Goal: Transaction & Acquisition: Obtain resource

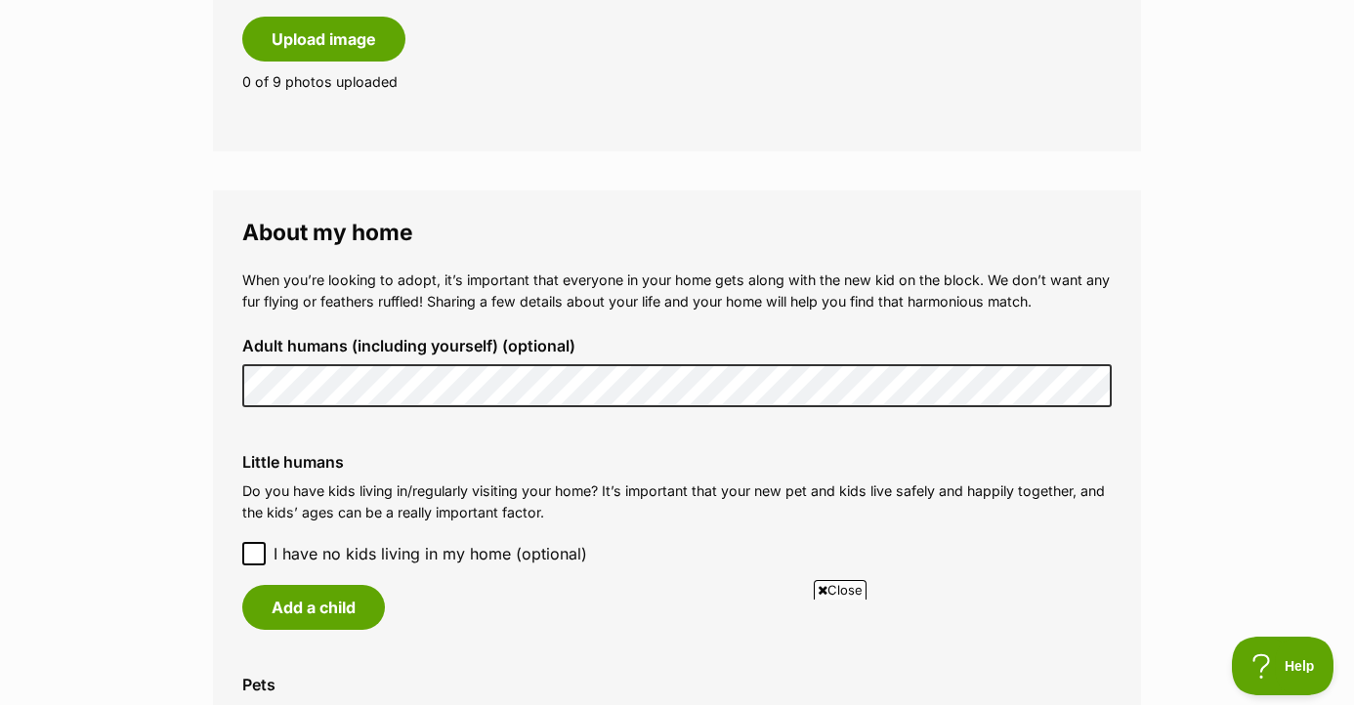
scroll to position [1515, 0]
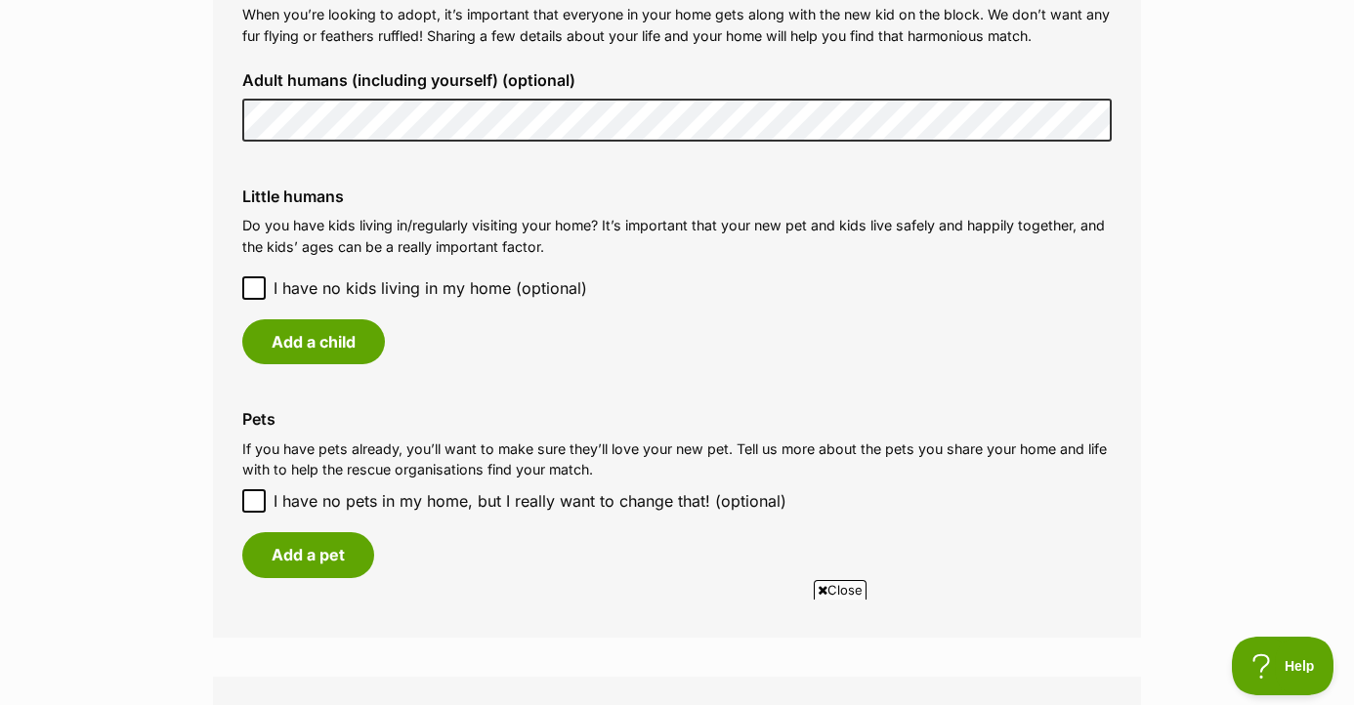
click at [354, 285] on span "I have no kids living in my home (optional)" at bounding box center [431, 287] width 314 height 23
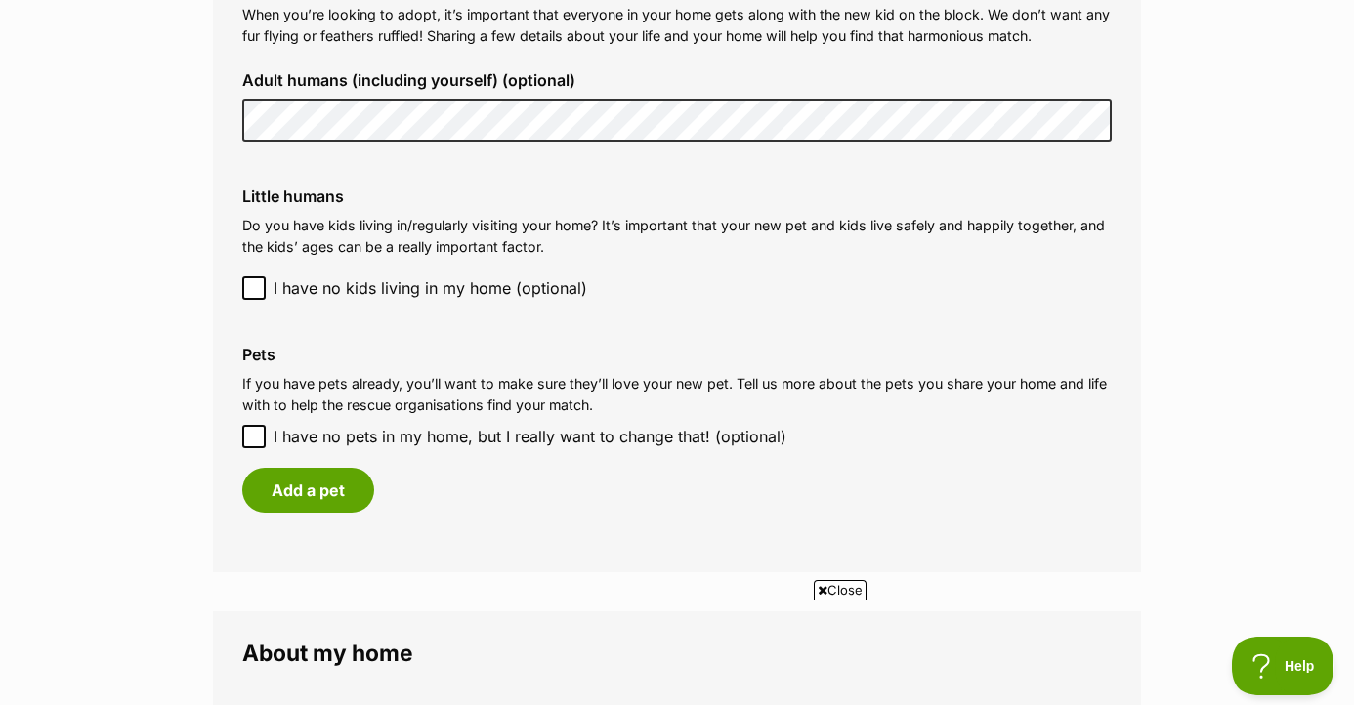
click at [336, 422] on div "Pets If you have pets already, you’ll want to make sure they’ll love your new p…" at bounding box center [677, 429] width 901 height 198
click at [332, 431] on span "I have no pets in my home, but I really want to change that! (optional)" at bounding box center [530, 436] width 513 height 23
click at [266, 431] on input "I have no pets in my home, but I really want to change that! (optional)" at bounding box center [253, 436] width 23 height 23
checkbox input "true"
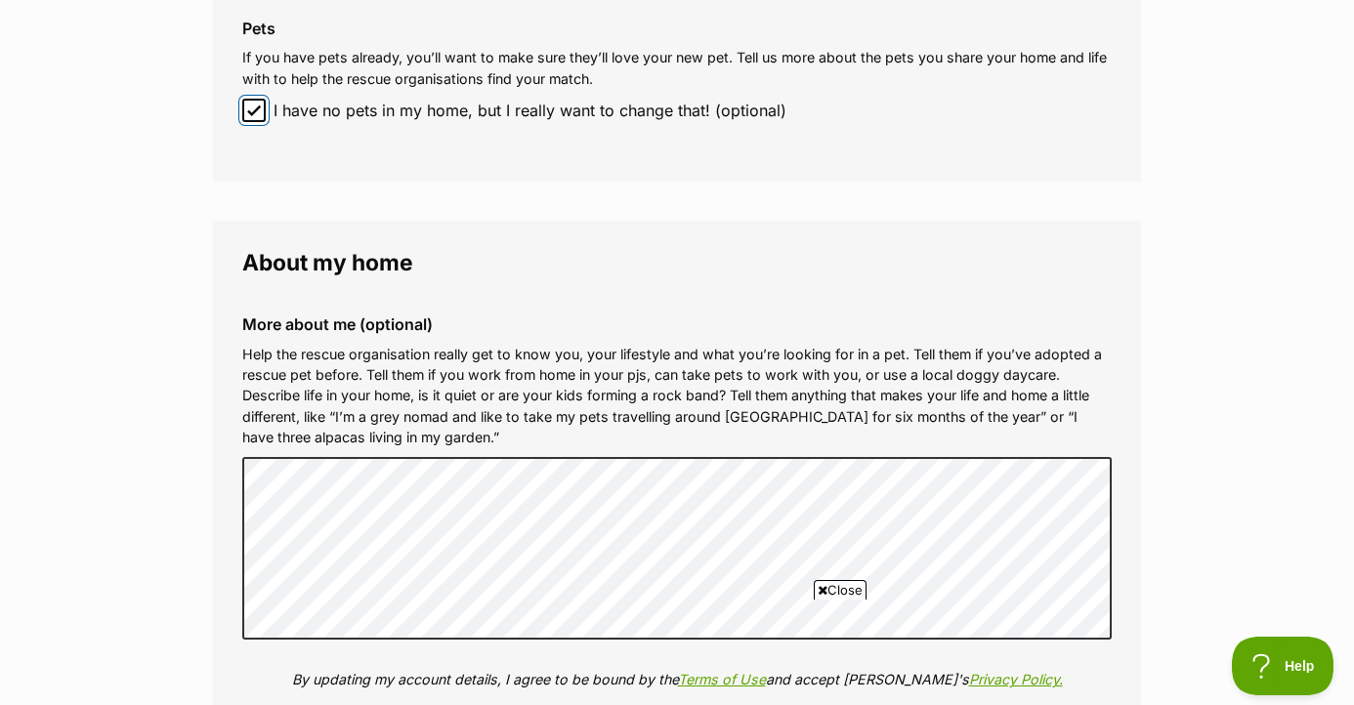
scroll to position [2127, 0]
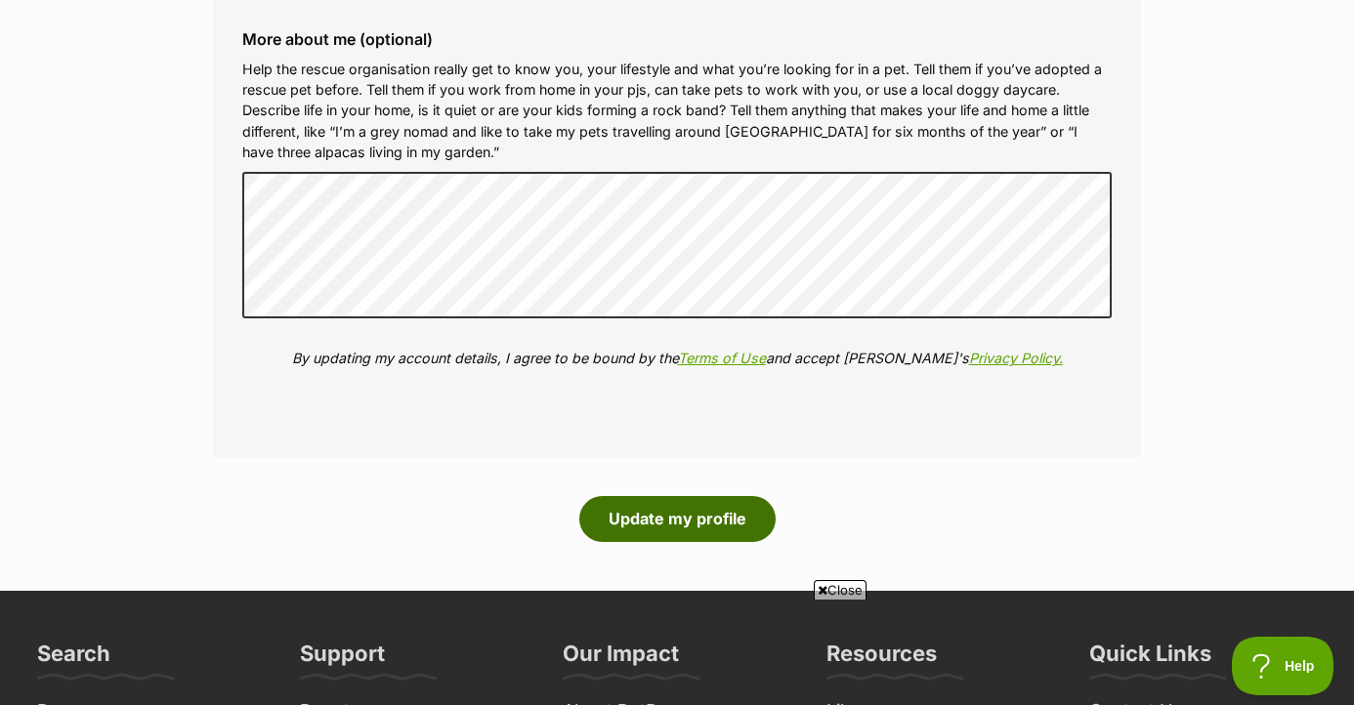
click at [618, 514] on button "Update my profile" at bounding box center [677, 518] width 196 height 45
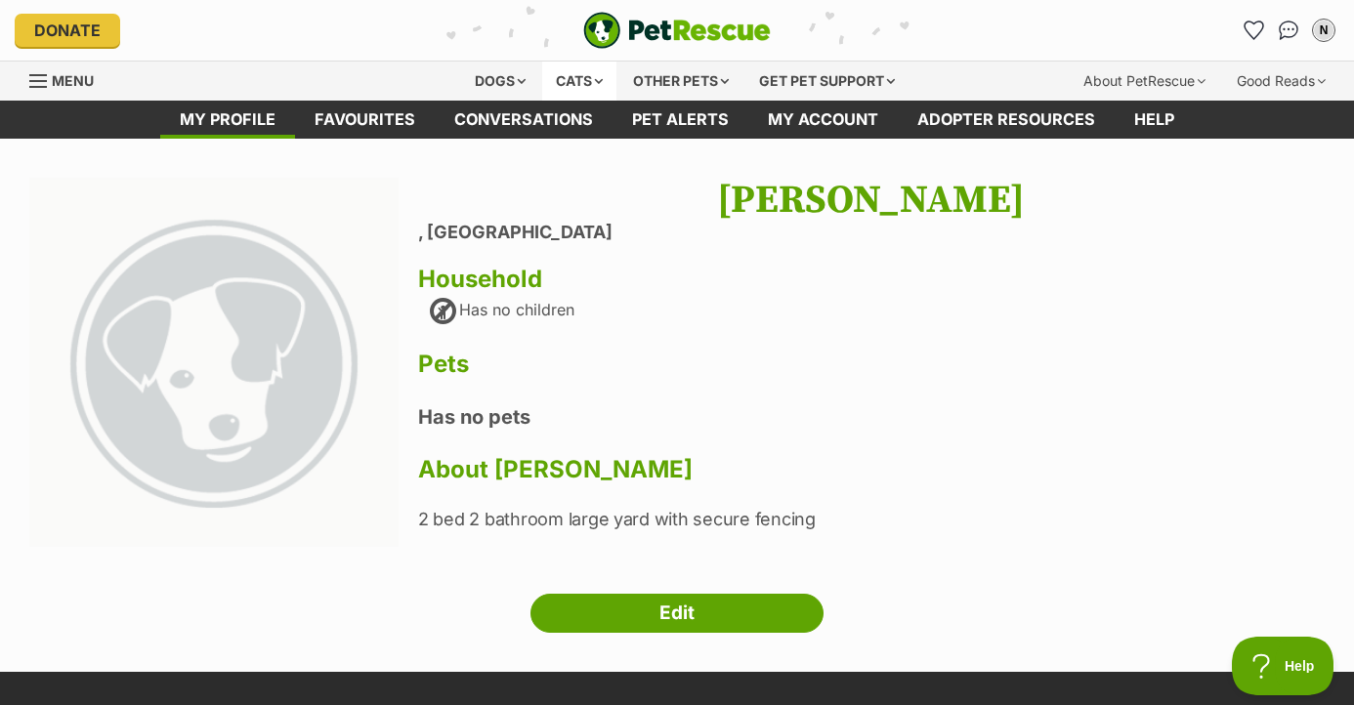
click at [573, 78] on div "Cats" at bounding box center [579, 81] width 74 height 39
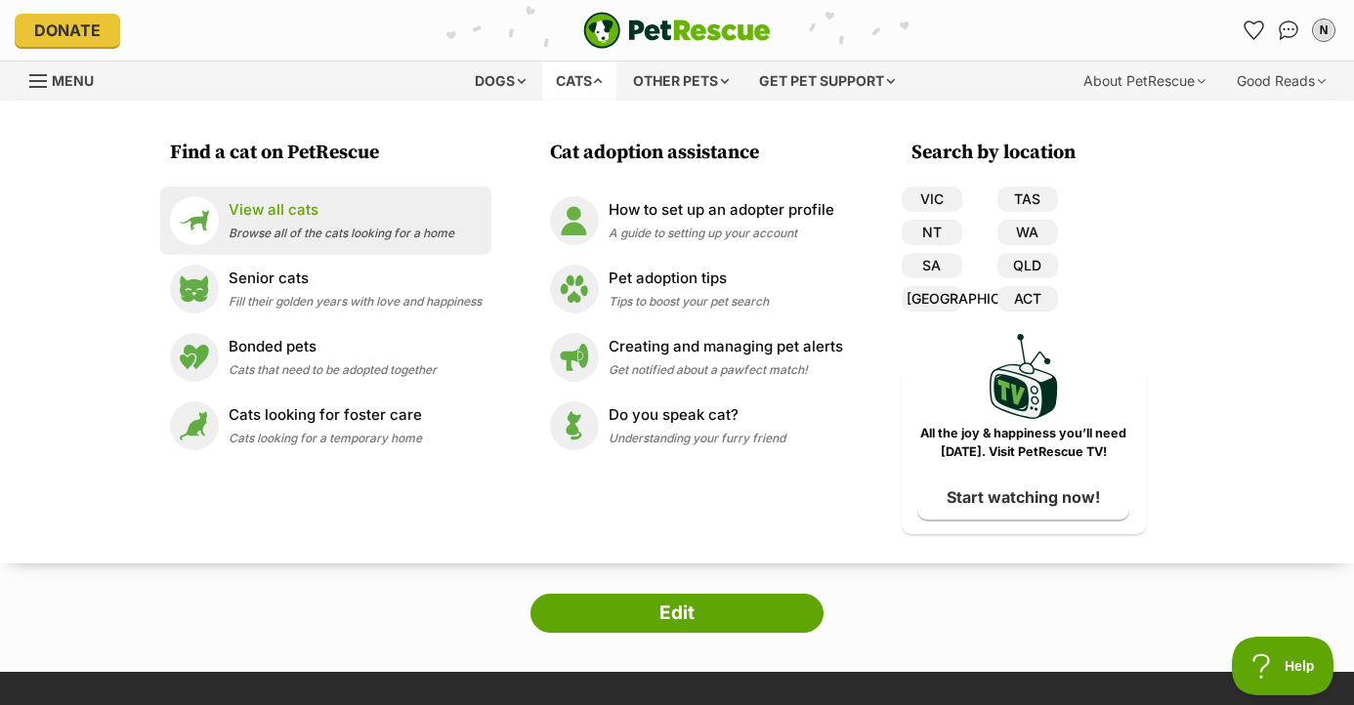
click at [189, 215] on img at bounding box center [194, 220] width 49 height 49
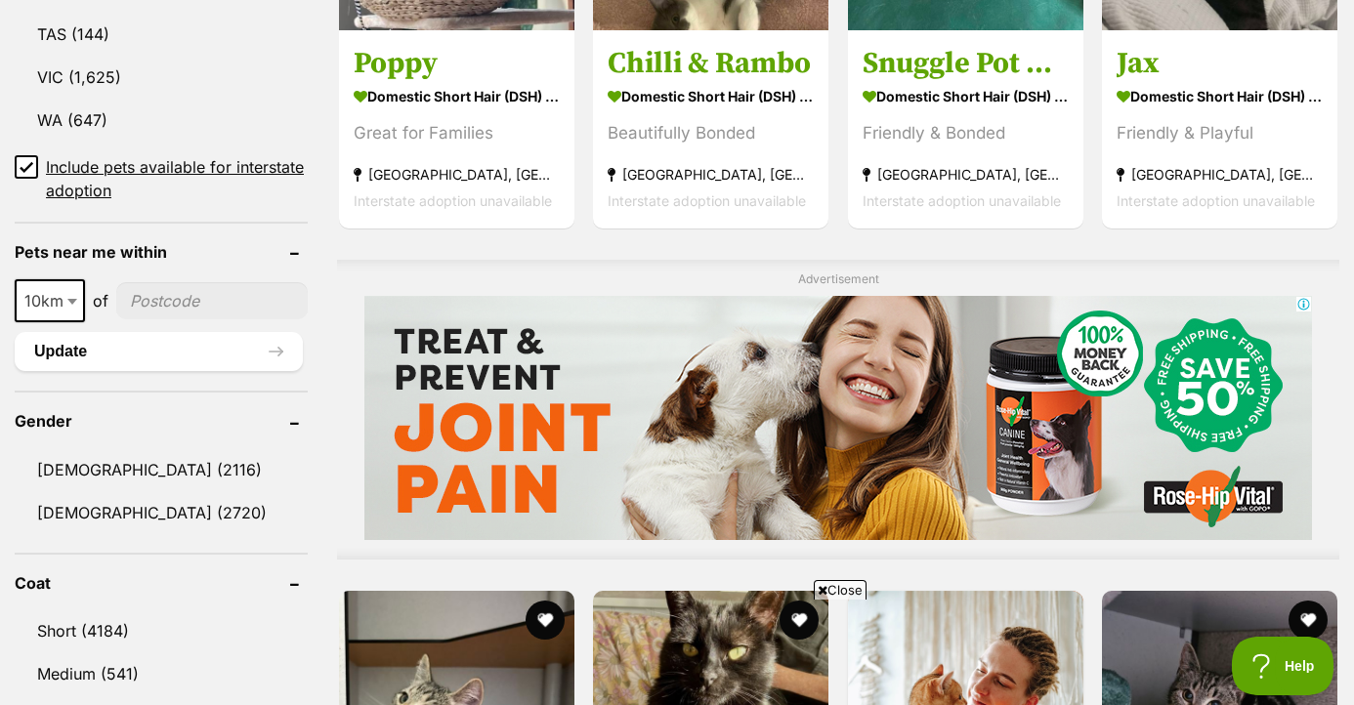
scroll to position [1296, 0]
click at [219, 291] on input"] "postcode" at bounding box center [211, 299] width 191 height 37
type input"] "3280"
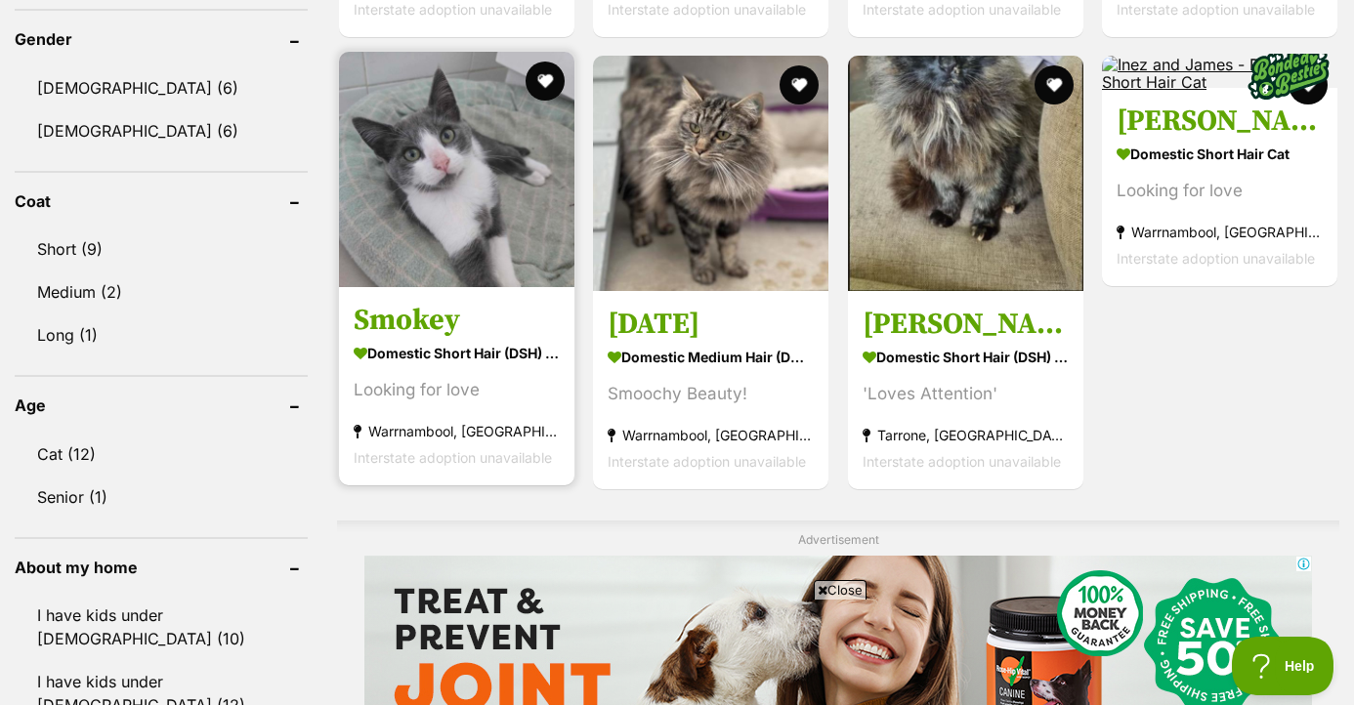
click at [440, 310] on h3 "Smokey" at bounding box center [457, 320] width 206 height 37
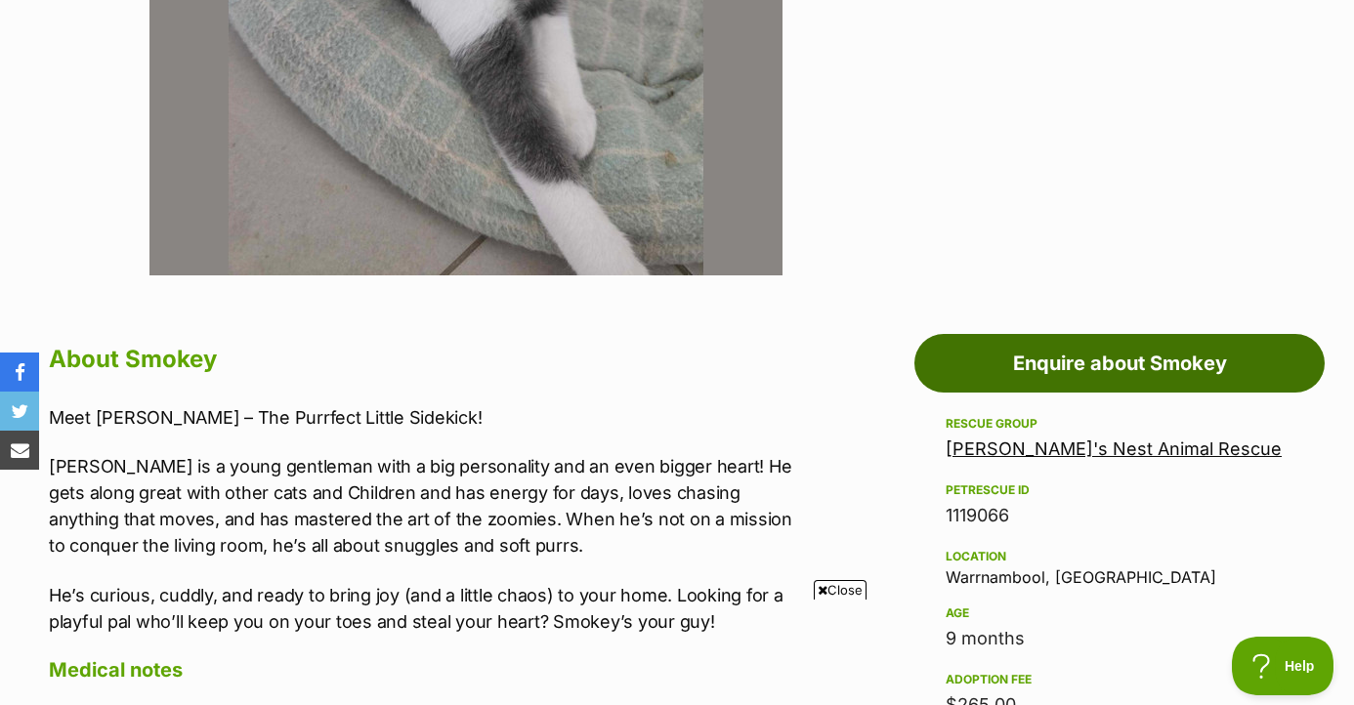
click at [940, 366] on link "Enquire about Smokey" at bounding box center [1119, 363] width 410 height 59
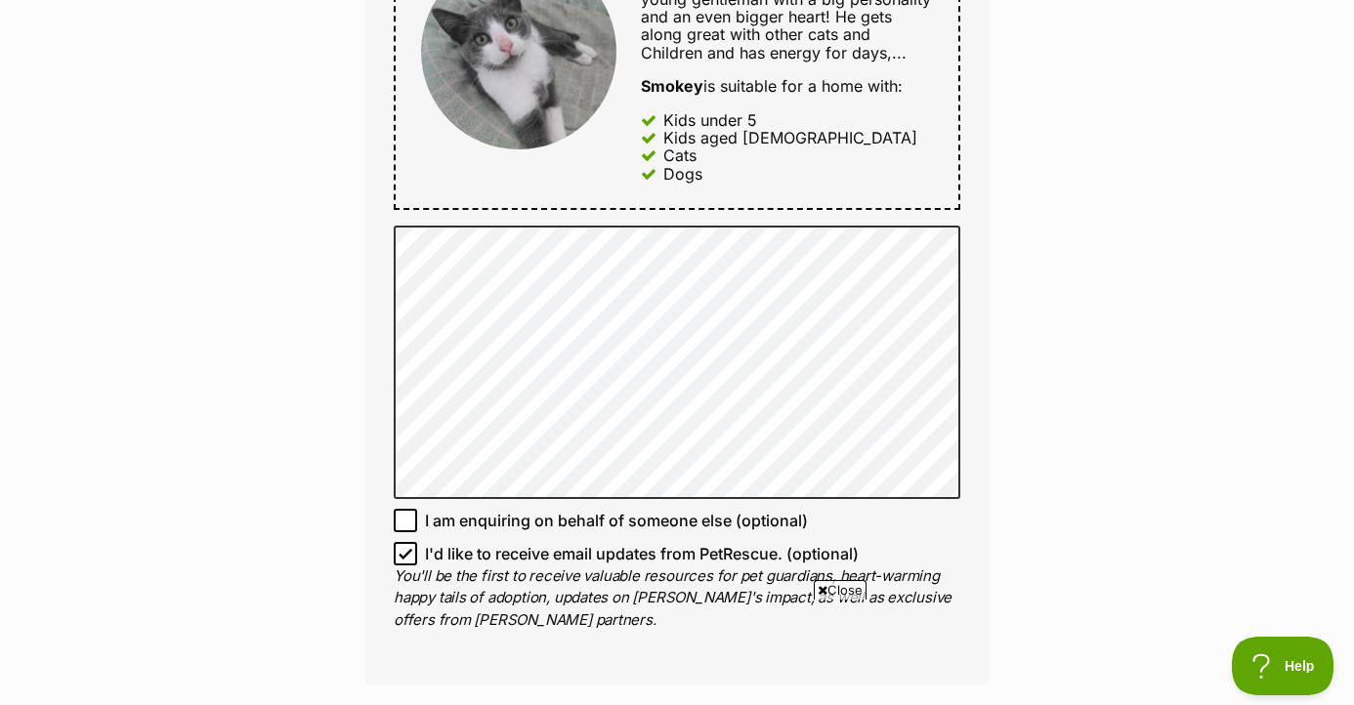
scroll to position [1018, 0]
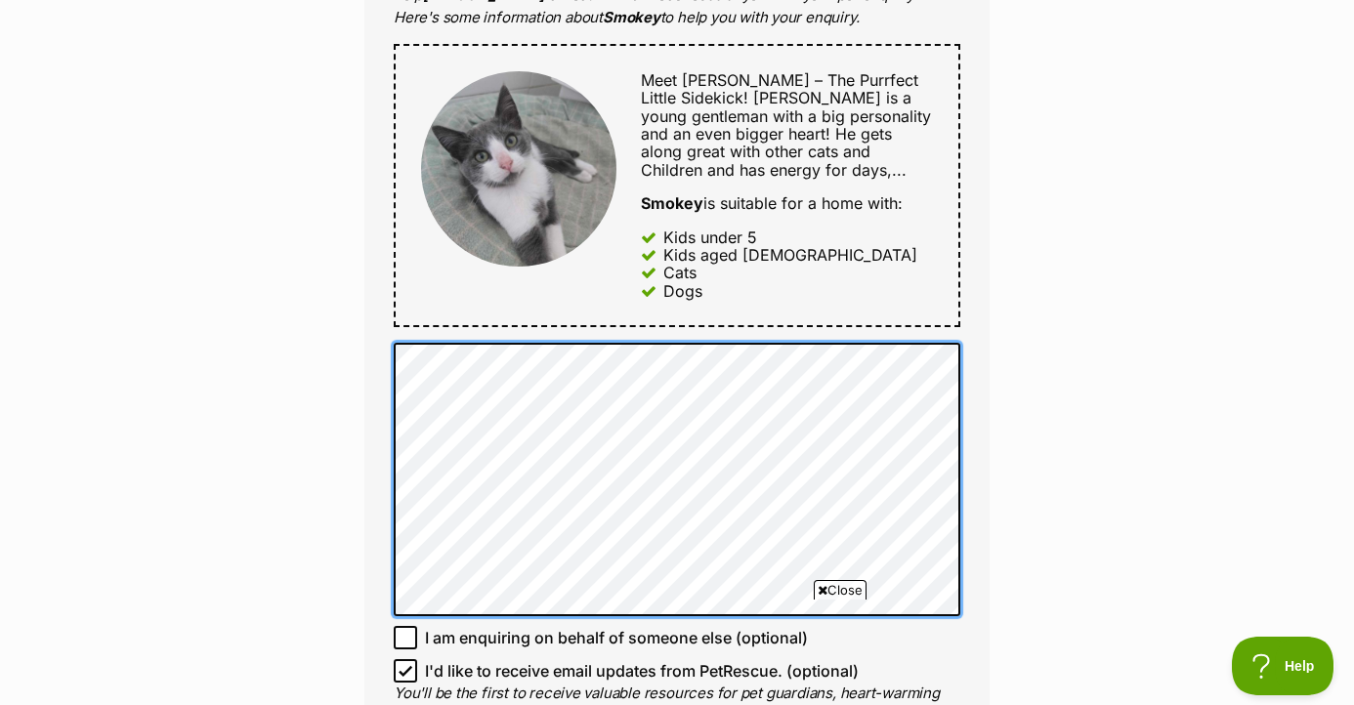
click at [389, 365] on div "Full name Nicola Email We require this to be able to send you communications re…" at bounding box center [676, 163] width 625 height 1277
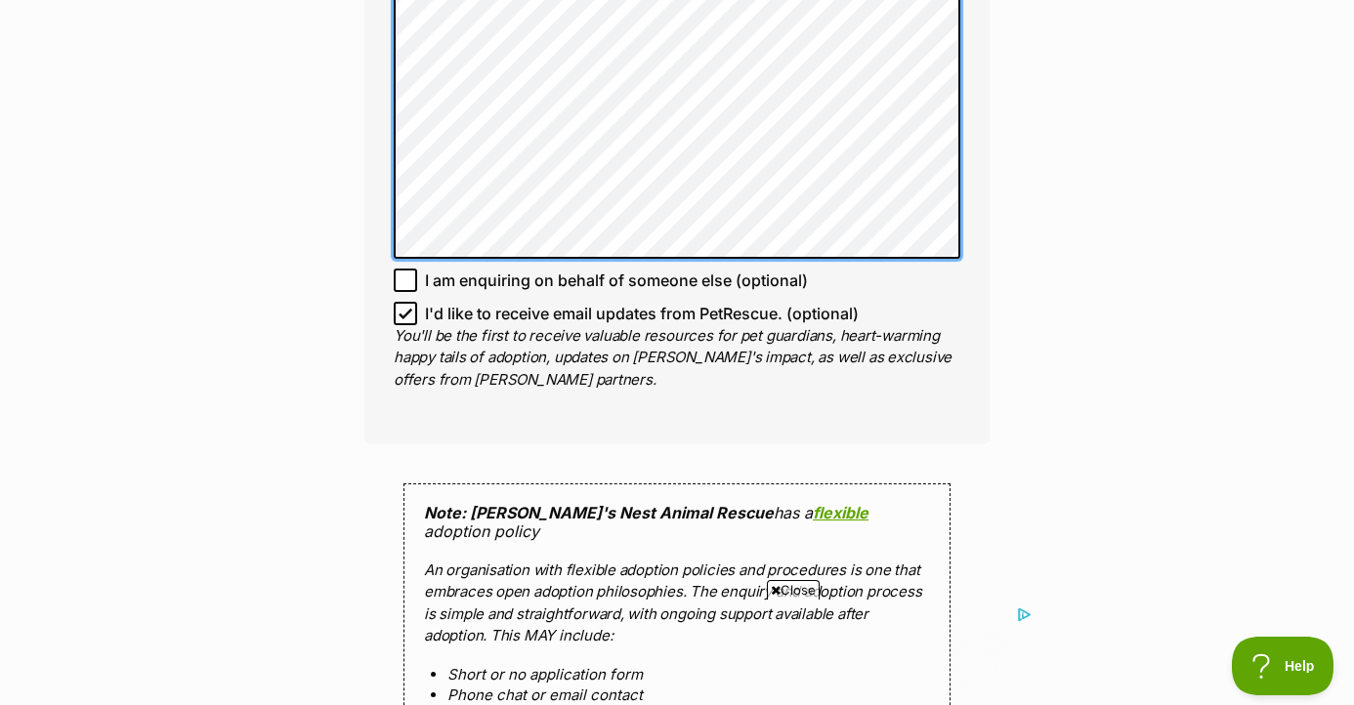
scroll to position [1383, 0]
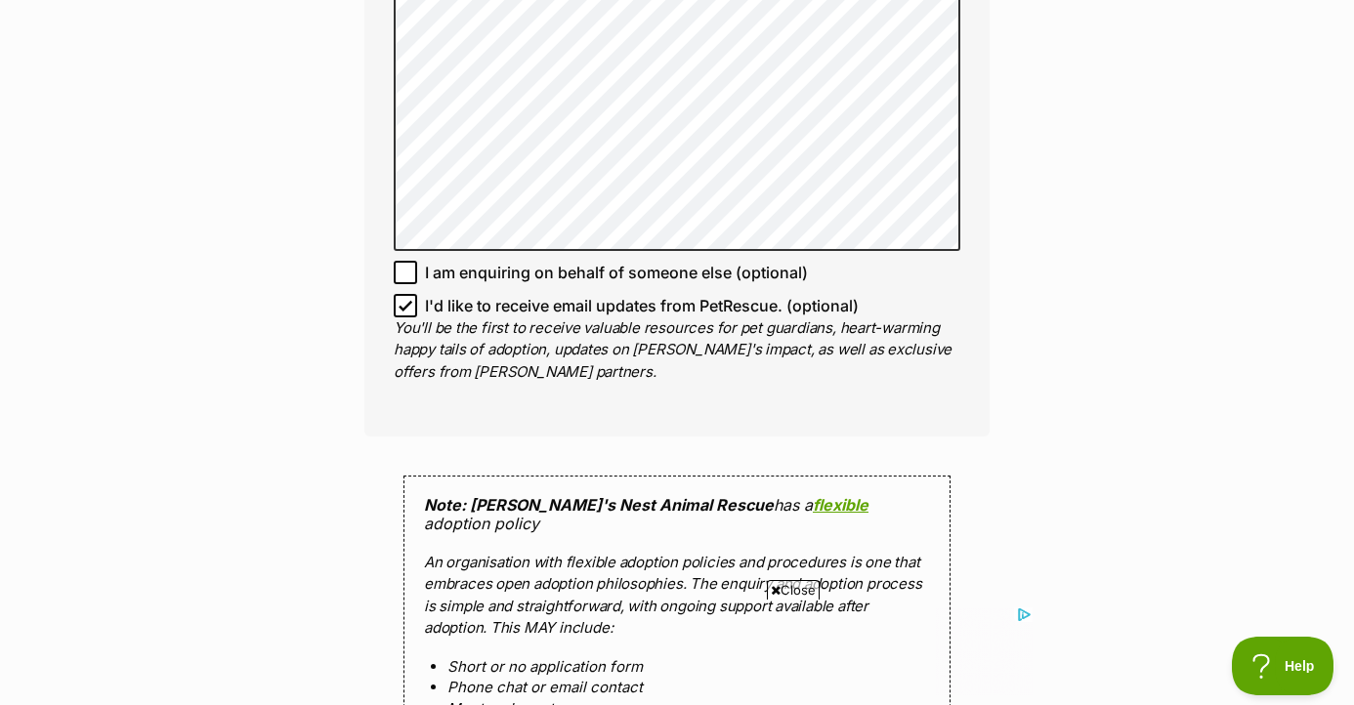
click at [404, 309] on icon at bounding box center [406, 305] width 12 height 9
click at [404, 309] on input "I'd like to receive email updates from PetRescue. (optional)" at bounding box center [405, 305] width 23 height 23
checkbox input "false"
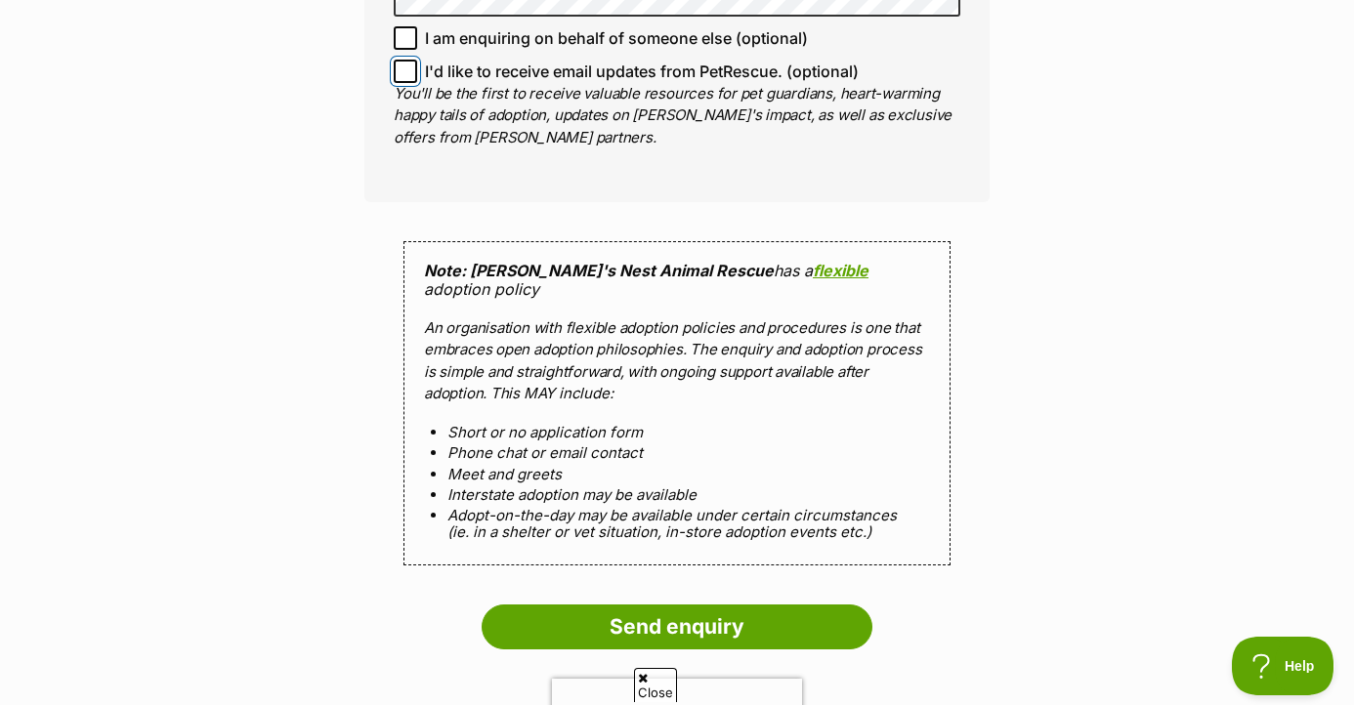
scroll to position [1625, 0]
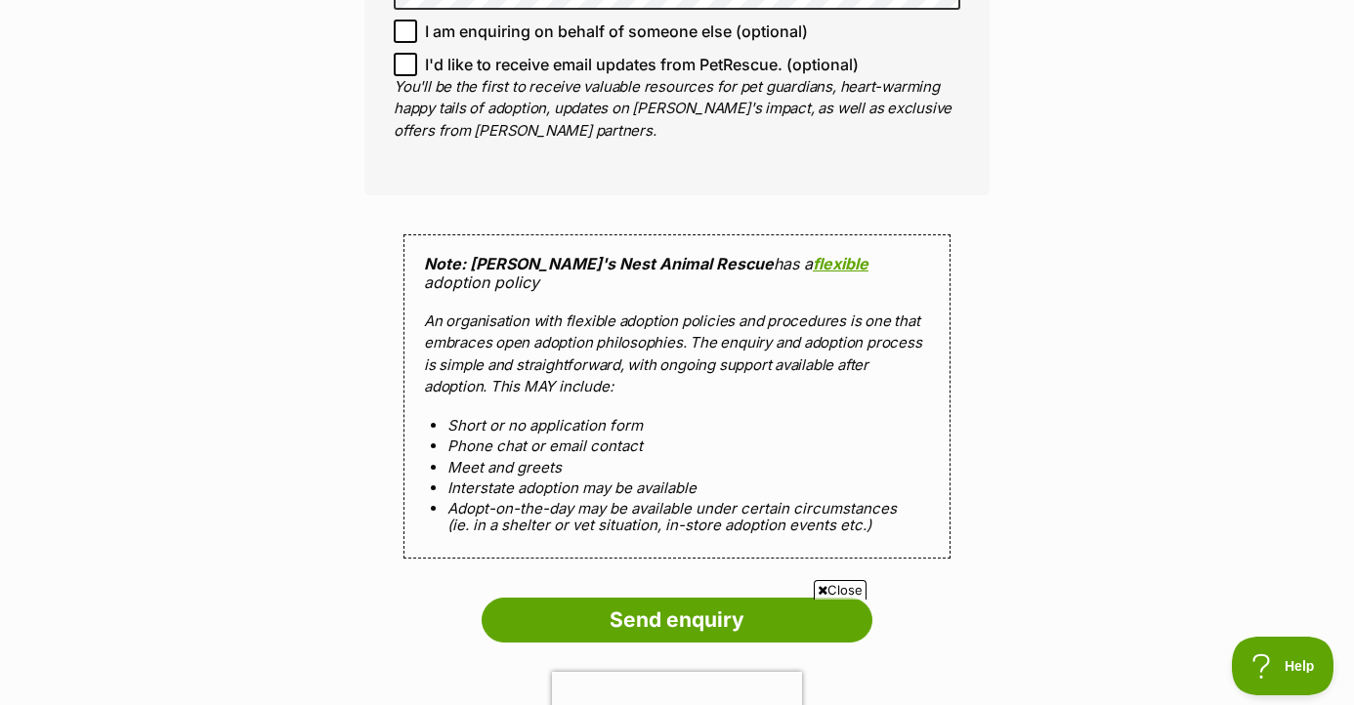
click at [630, 606] on div "Close" at bounding box center [677, 651] width 948 height 107
click at [668, 600] on div "Close" at bounding box center [677, 651] width 948 height 107
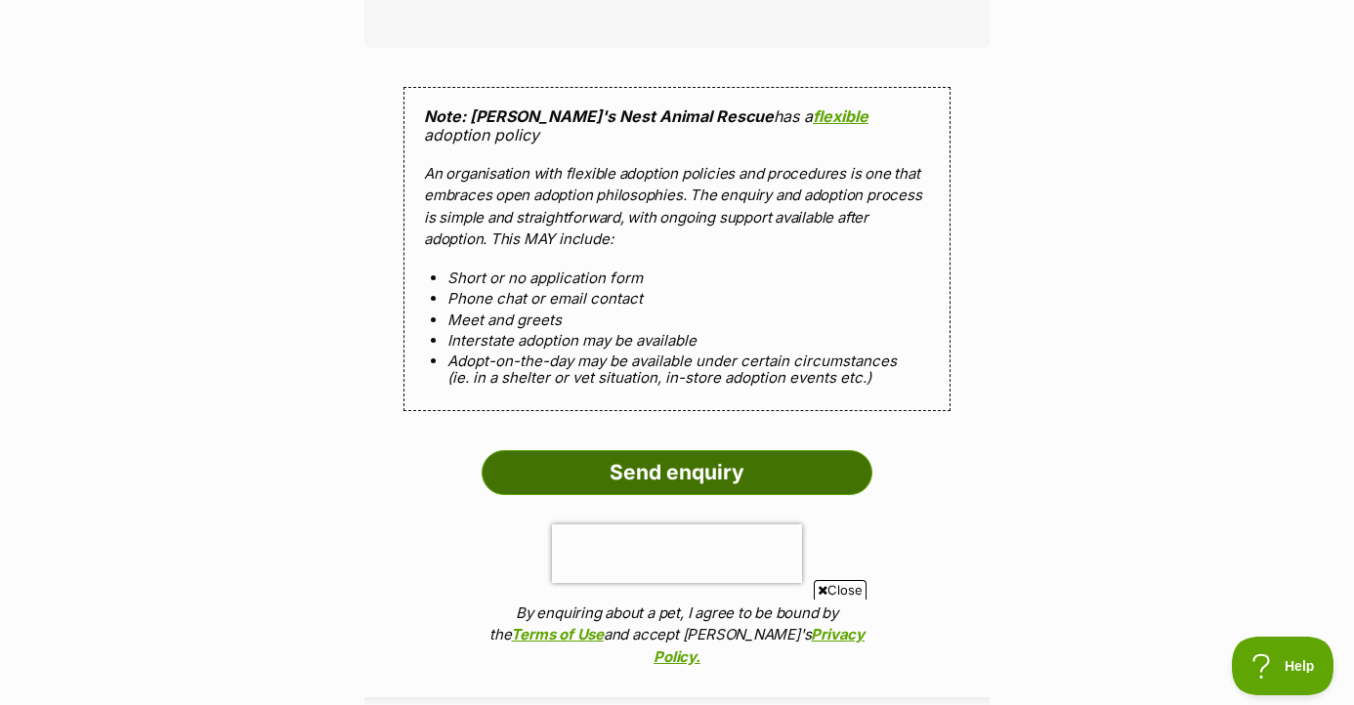
click at [665, 456] on input "Send enquiry" at bounding box center [677, 472] width 391 height 45
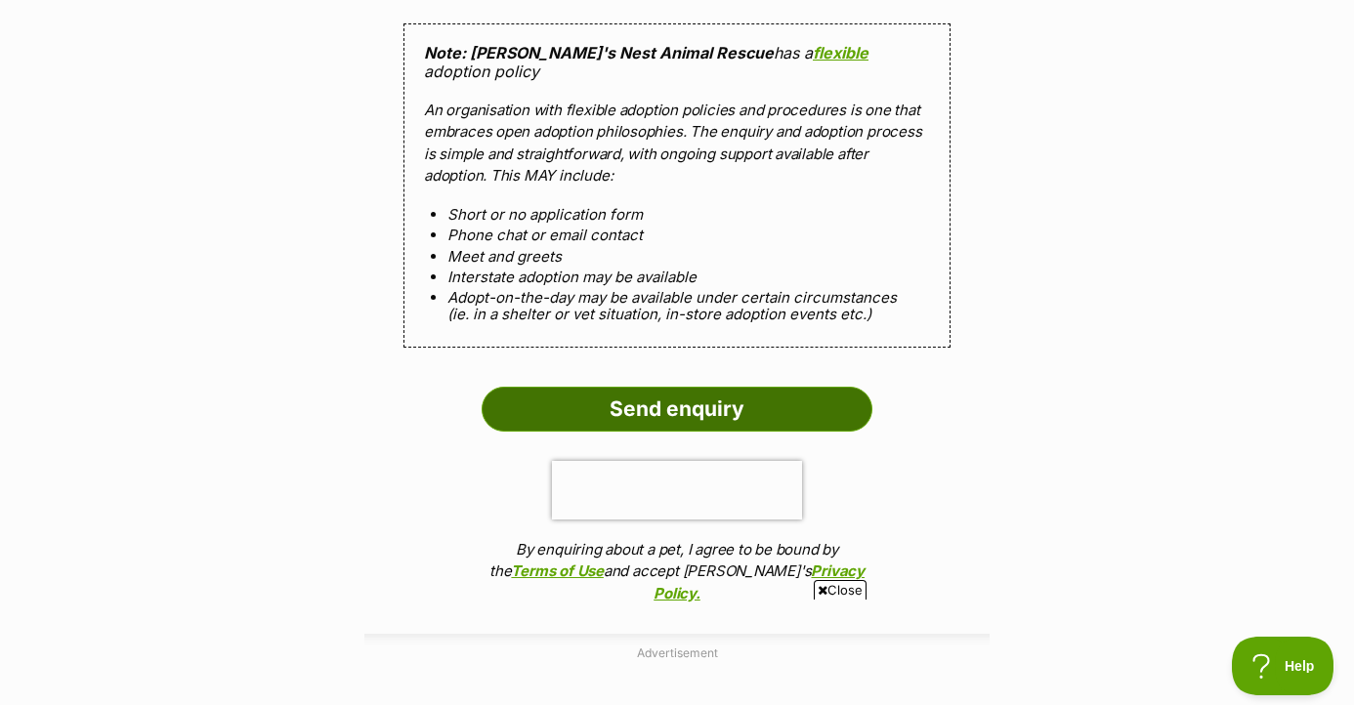
scroll to position [1875, 0]
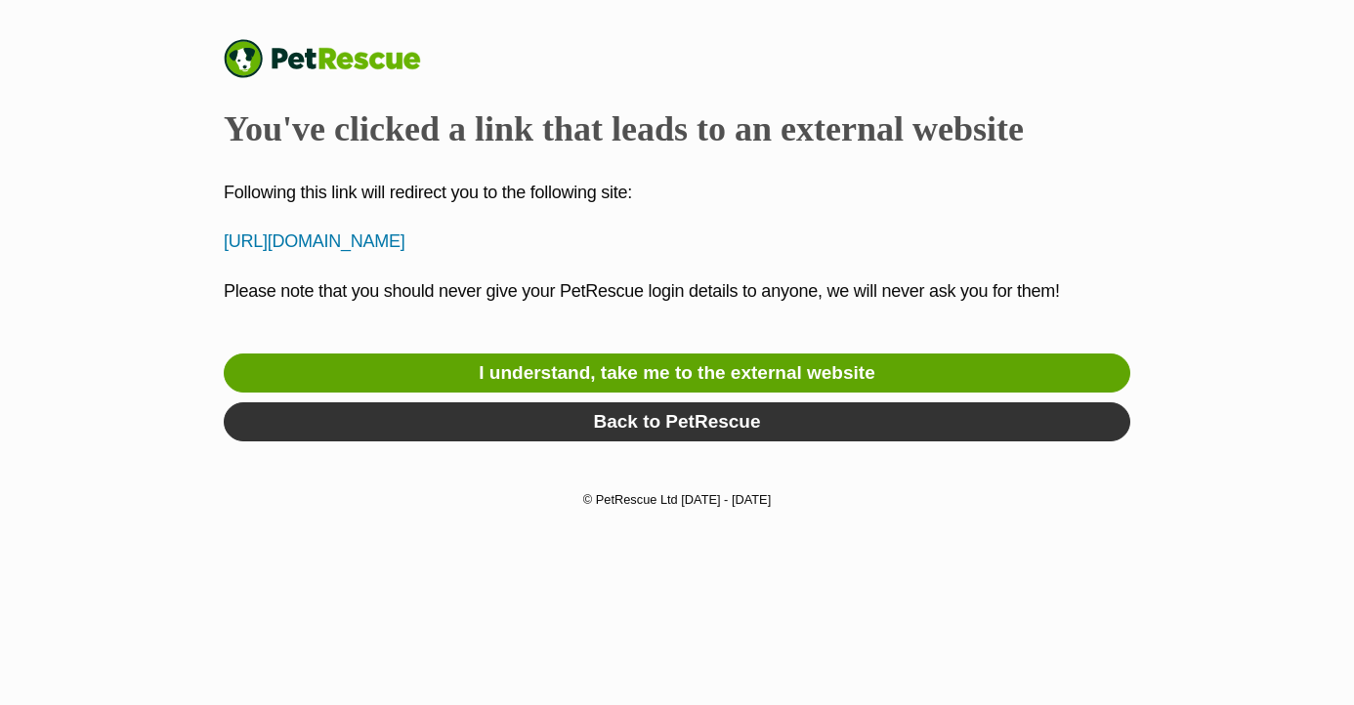
click at [831, 355] on link "I understand, take me to the external website" at bounding box center [677, 373] width 907 height 39
